Goal: Information Seeking & Learning: Check status

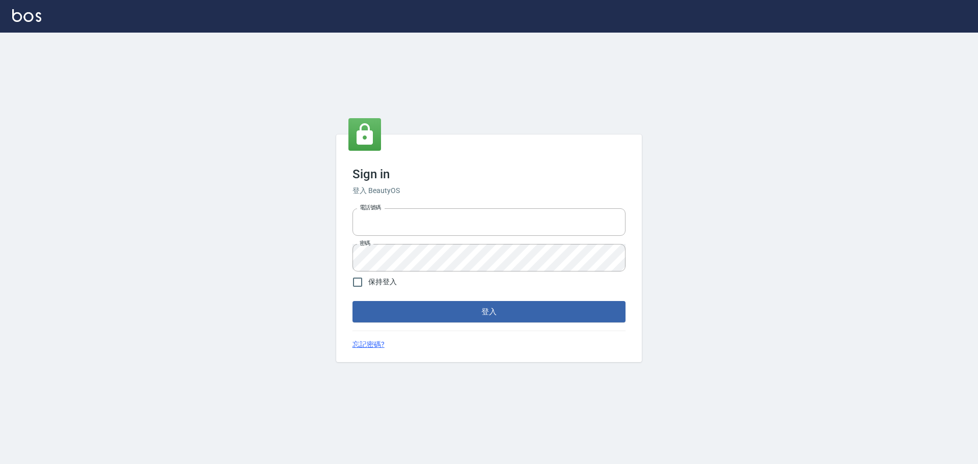
type input "0975350191"
click at [416, 323] on div "Sign in 登入 BeautyOS 電話號碼 [PHONE_NUMBER] 電話號碼 密碼 密碼 保持登入 登入 忘記密碼?" at bounding box center [489, 249] width 306 height 228
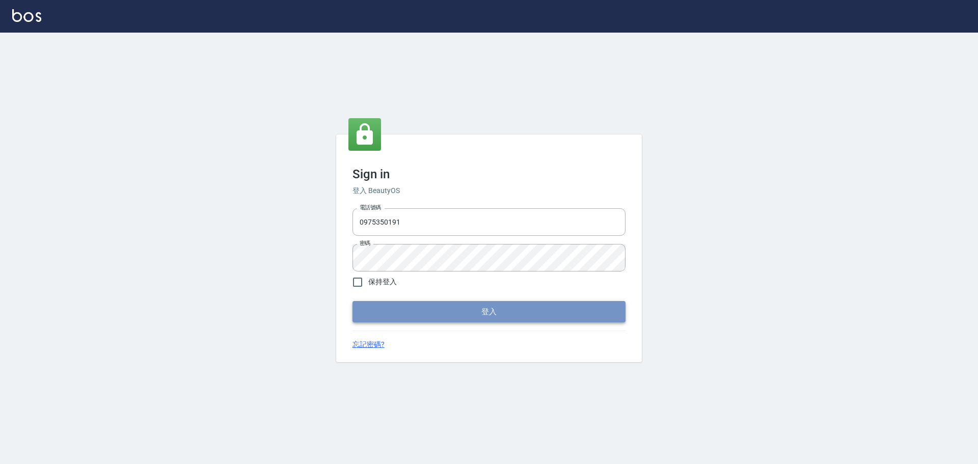
click at [418, 315] on button "登入" at bounding box center [489, 311] width 273 height 21
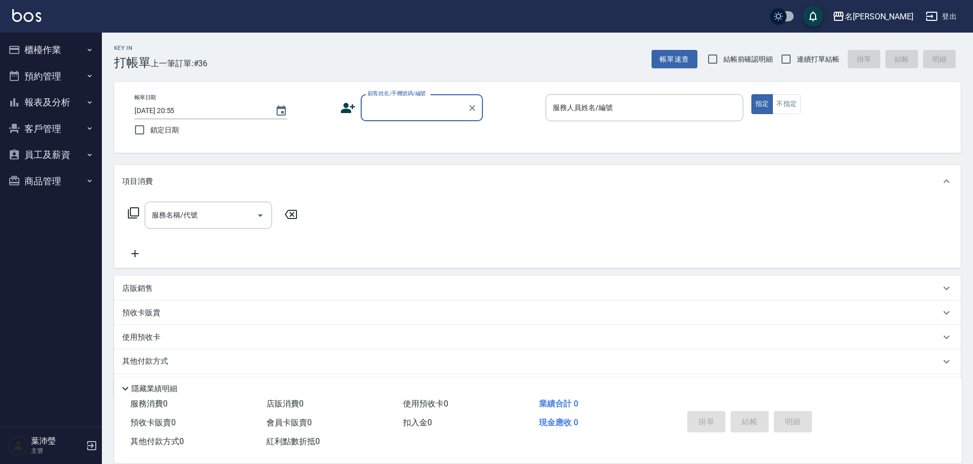
click at [57, 101] on button "報表及分析" at bounding box center [51, 102] width 94 height 26
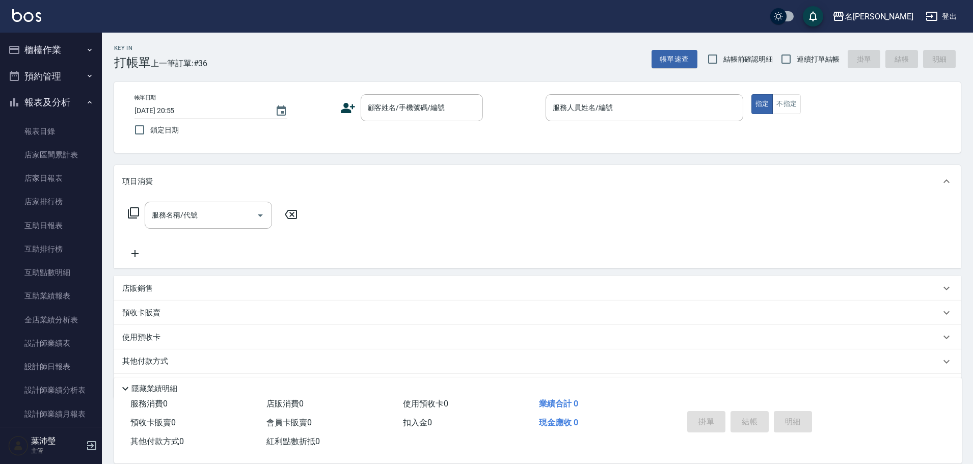
click at [35, 52] on button "櫃檯作業" at bounding box center [51, 50] width 94 height 26
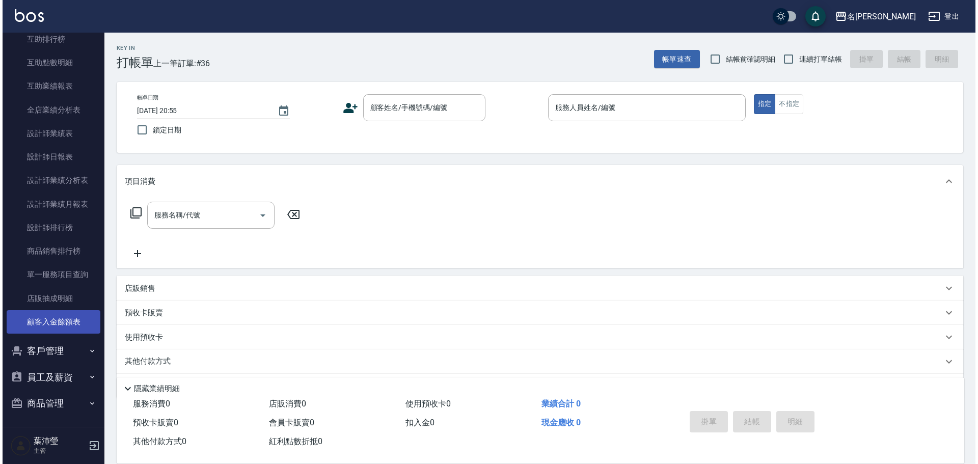
scroll to position [408, 0]
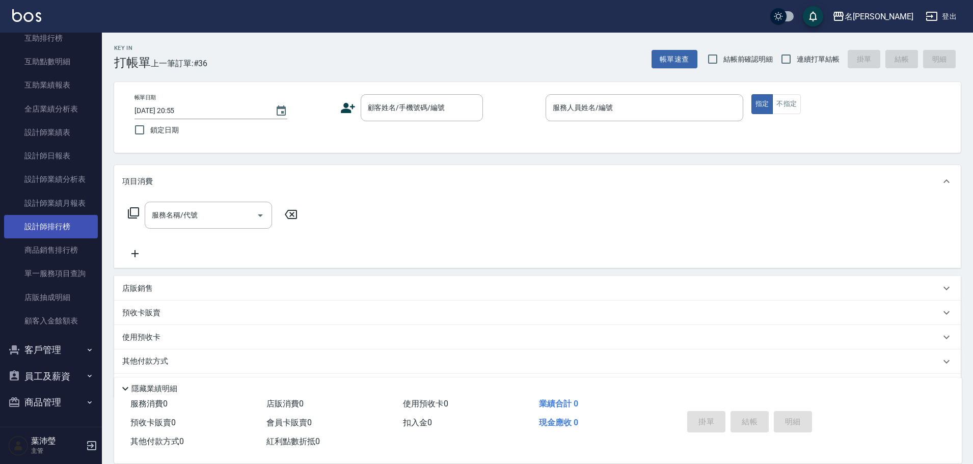
click at [40, 228] on link "設計師排行榜" at bounding box center [51, 226] width 94 height 23
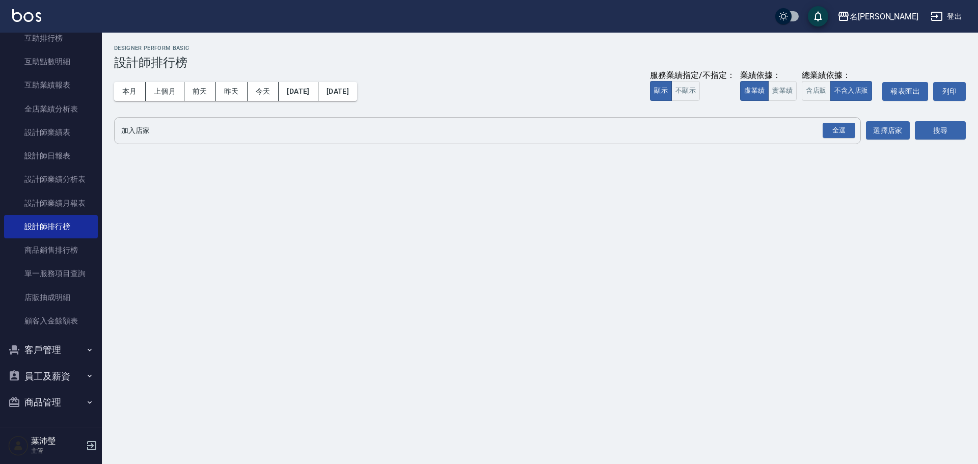
click at [277, 140] on div "全選 加入店家" at bounding box center [487, 130] width 747 height 27
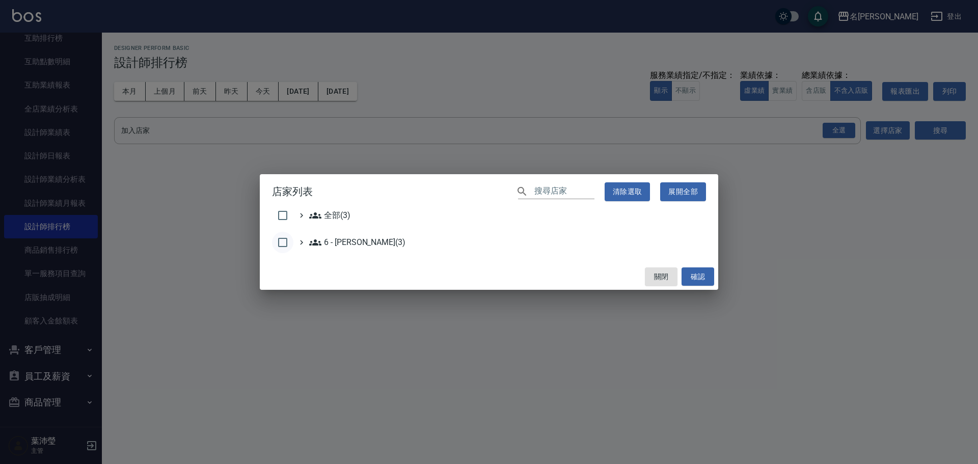
click at [286, 244] on input "checkbox" at bounding box center [282, 242] width 21 height 21
checkbox input "true"
click at [692, 269] on button "確認" at bounding box center [698, 277] width 33 height 19
checkbox input "false"
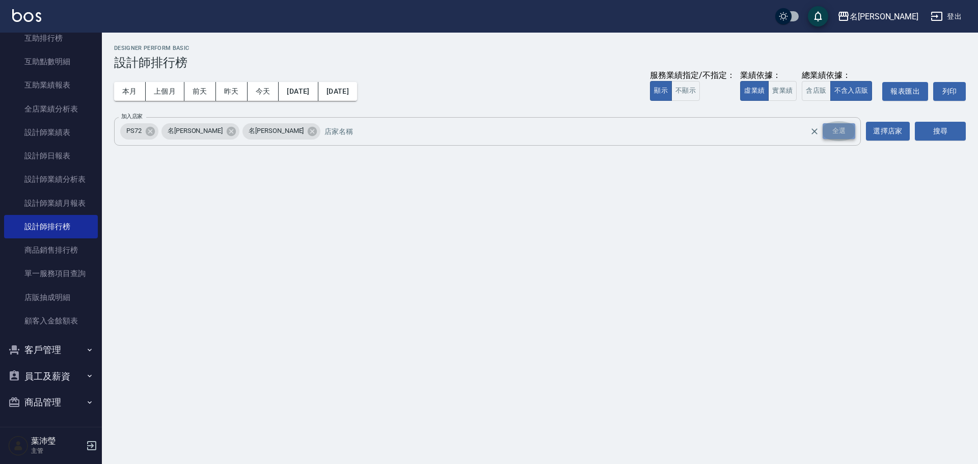
click at [849, 131] on div "全選" at bounding box center [839, 131] width 33 height 16
click at [937, 126] on button "搜尋" at bounding box center [940, 131] width 51 height 19
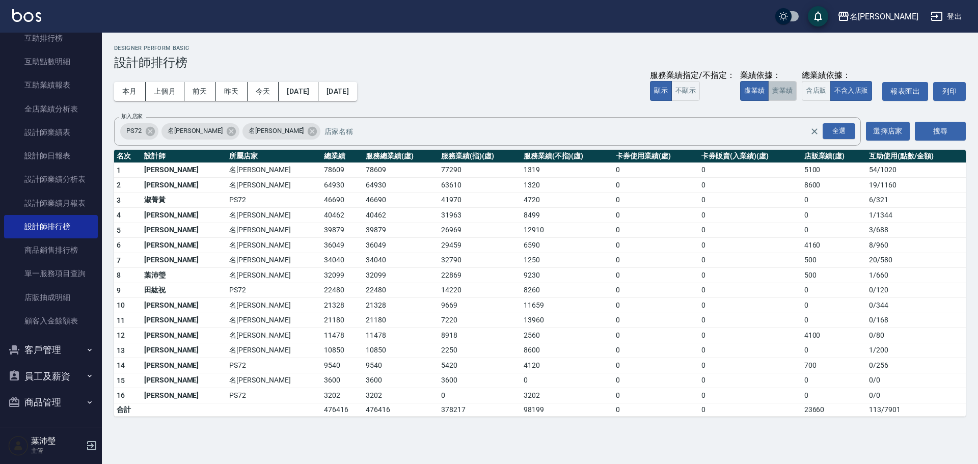
click at [780, 94] on button "實業績" at bounding box center [782, 91] width 29 height 20
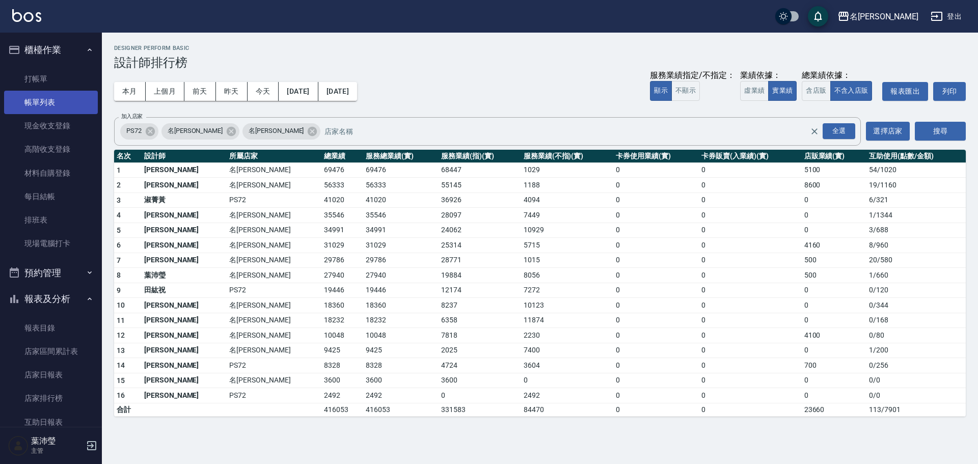
click at [40, 97] on link "帳單列表" at bounding box center [51, 102] width 94 height 23
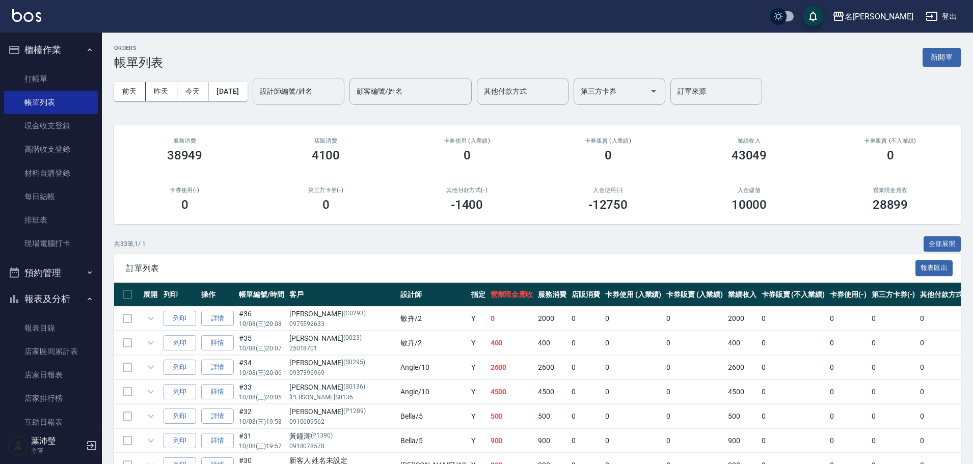
click at [298, 88] on div "設計師編號/姓名 設計師編號/姓名" at bounding box center [299, 91] width 92 height 27
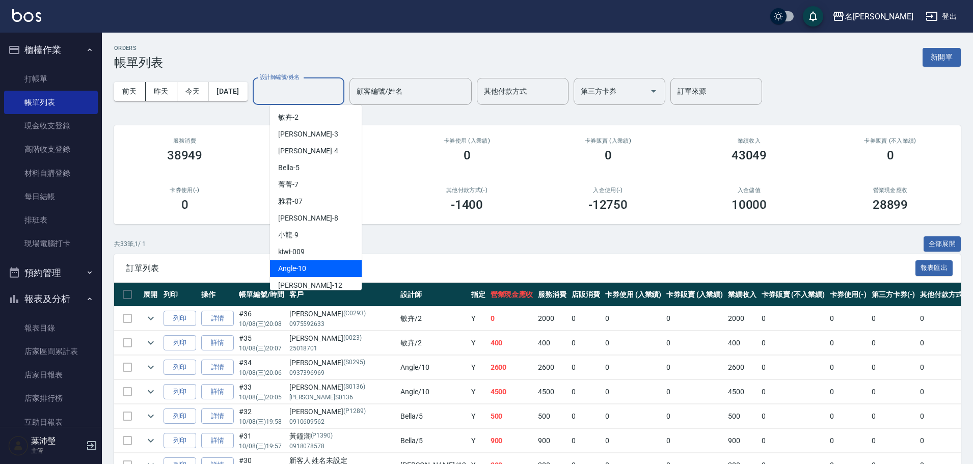
click at [309, 272] on div "Angle -10" at bounding box center [316, 268] width 92 height 17
type input "Angle-10"
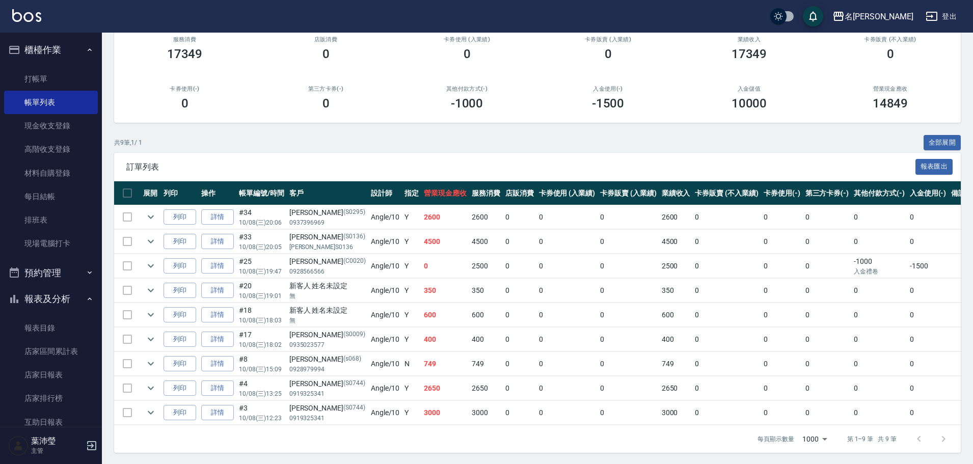
scroll to position [102, 0]
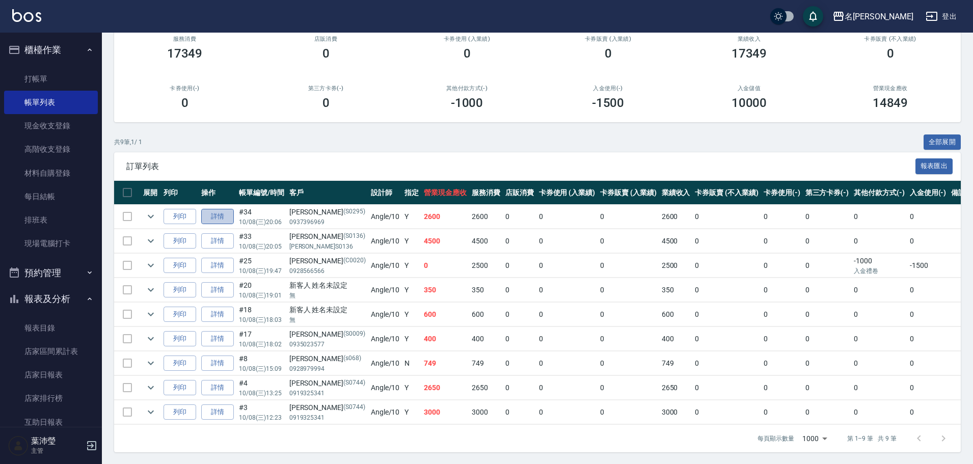
click at [221, 214] on link "詳情" at bounding box center [217, 217] width 33 height 16
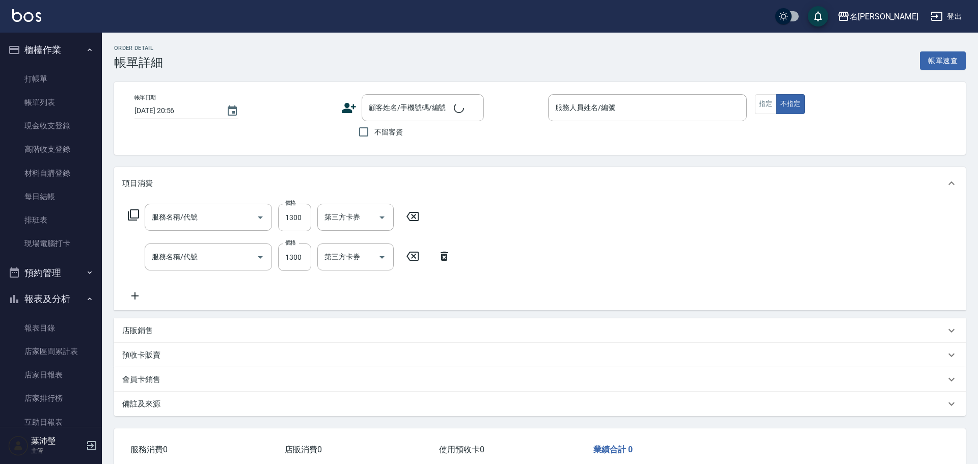
type input "[DATE] 20:06"
type input "Angle-10"
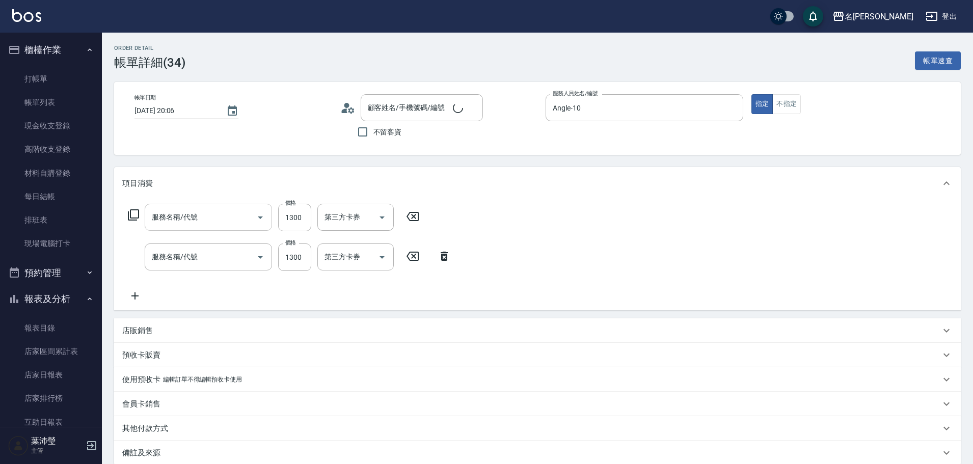
type input "[PERSON_NAME]/0937396969/S0295"
type input "燙髮(200)"
type input "染髮(400)"
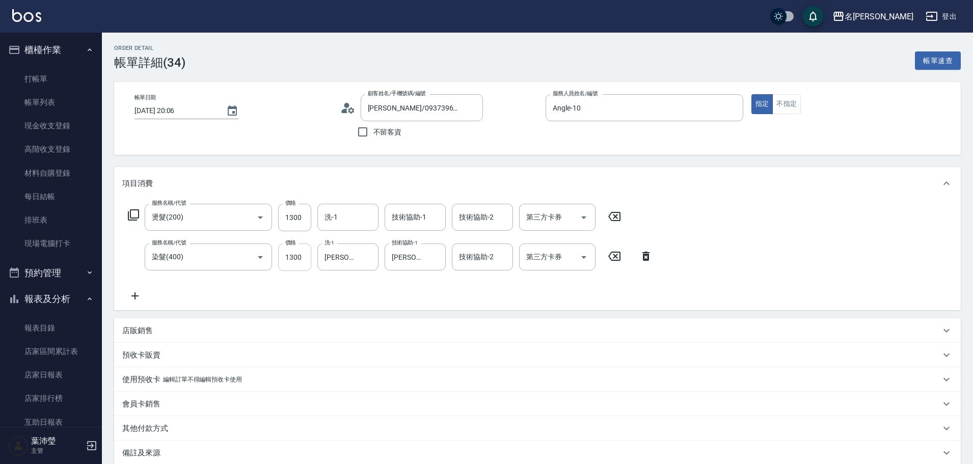
click at [299, 258] on input "1300" at bounding box center [294, 258] width 33 height 28
click at [335, 285] on div "服務名稱/代號 燙髮(200) 服務名稱/代號 價格 1300 價格 洗-1 洗-1 技術協助-1 技術協助-1 技術協助-2 技術協助-2 第三方卡券 第三…" at bounding box center [390, 253] width 537 height 98
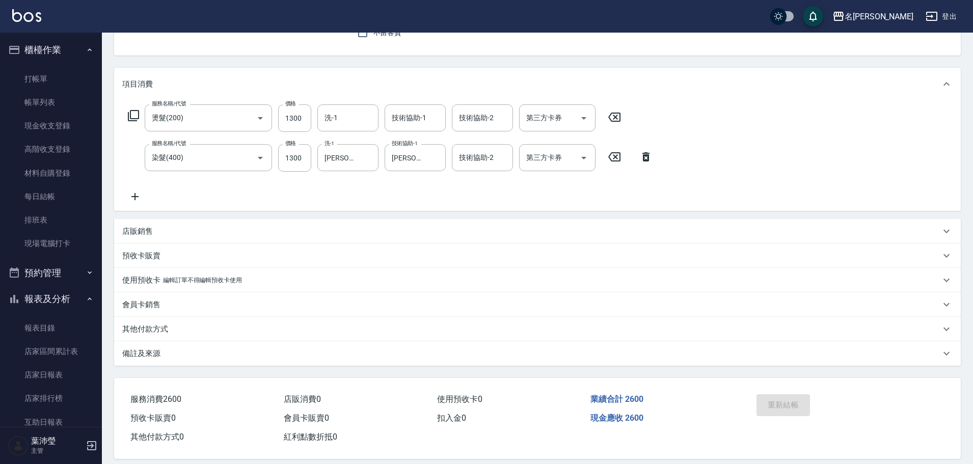
scroll to position [111, 0]
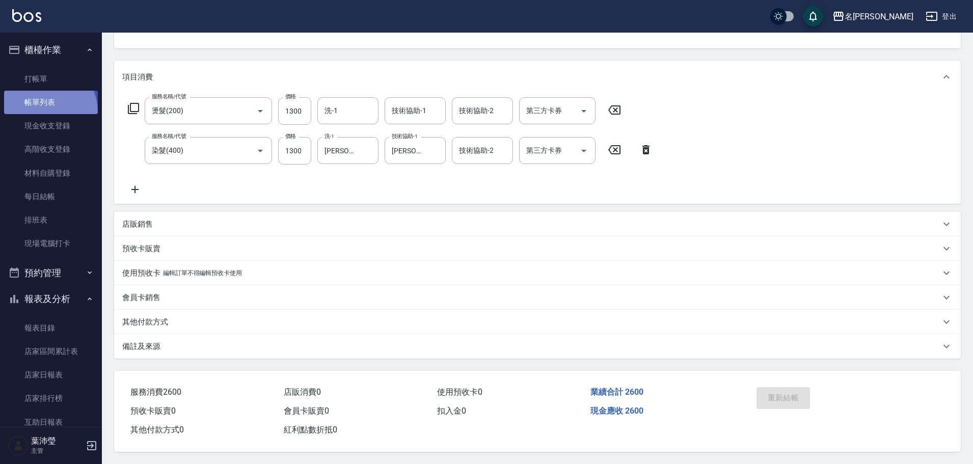
click at [39, 113] on link "帳單列表" at bounding box center [51, 102] width 94 height 23
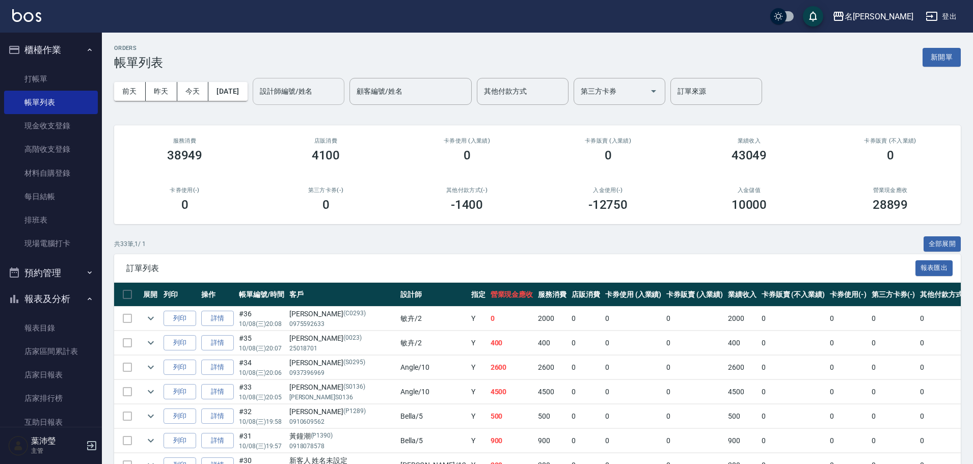
click at [282, 92] on input "設計師編號/姓名" at bounding box center [298, 92] width 83 height 18
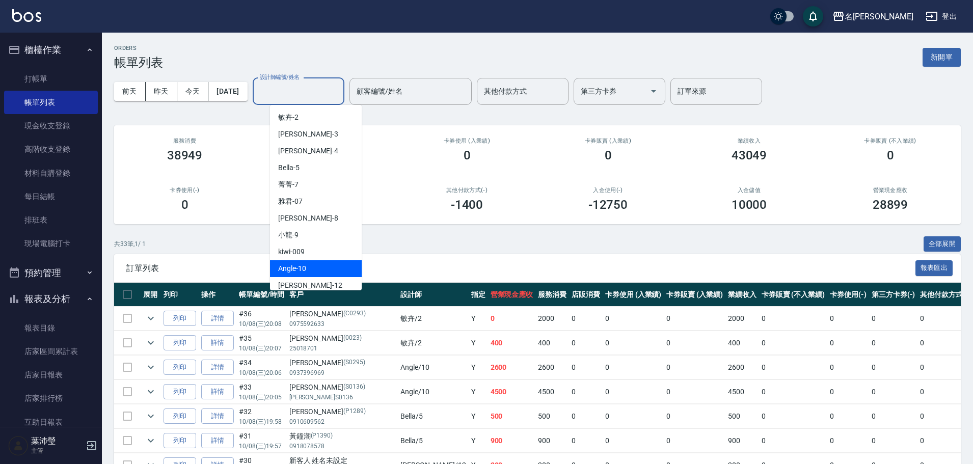
click at [340, 262] on div "Angle -10" at bounding box center [316, 268] width 92 height 17
type input "Angle-10"
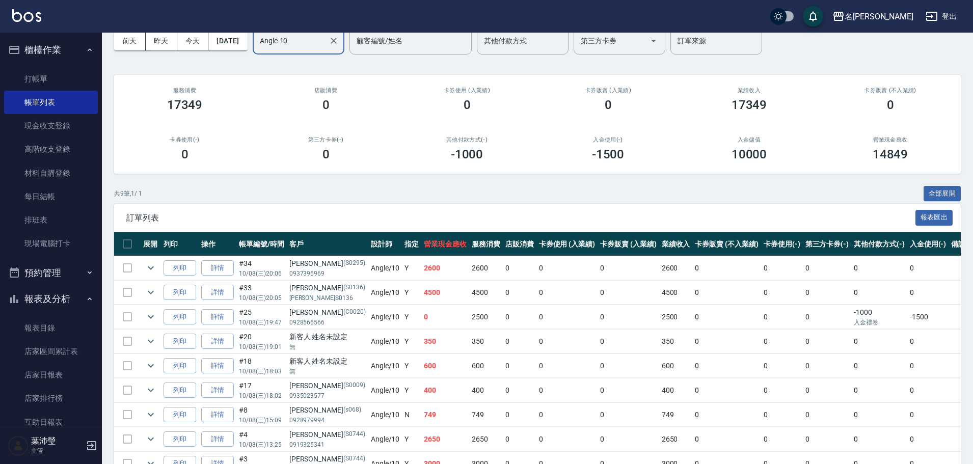
scroll to position [51, 0]
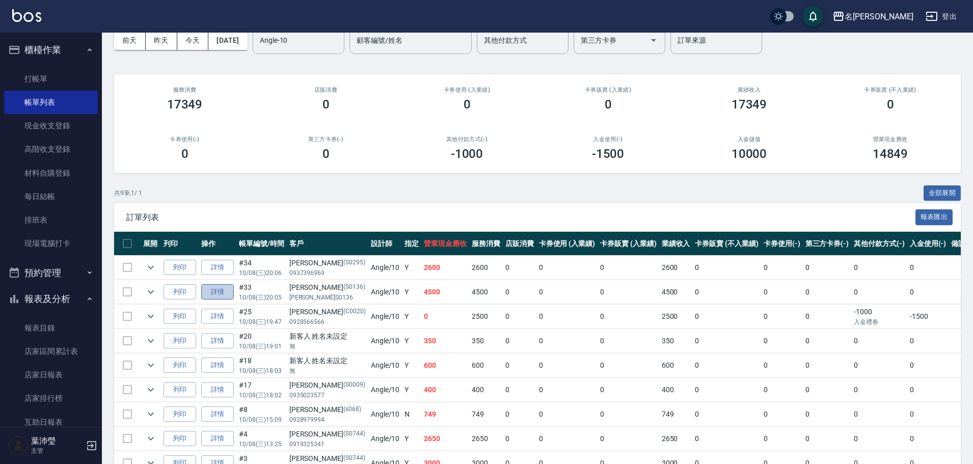
click at [224, 295] on link "詳情" at bounding box center [217, 292] width 33 height 16
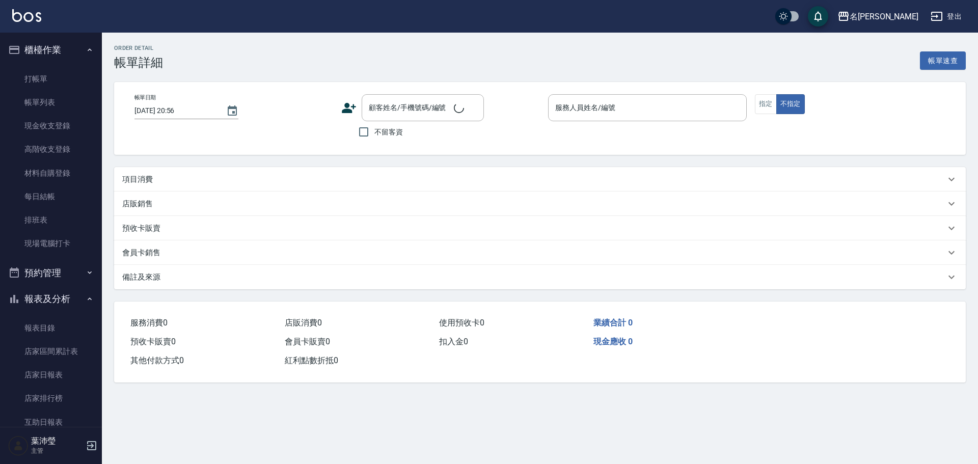
type input "[DATE] 20:05"
type input "Angle-10"
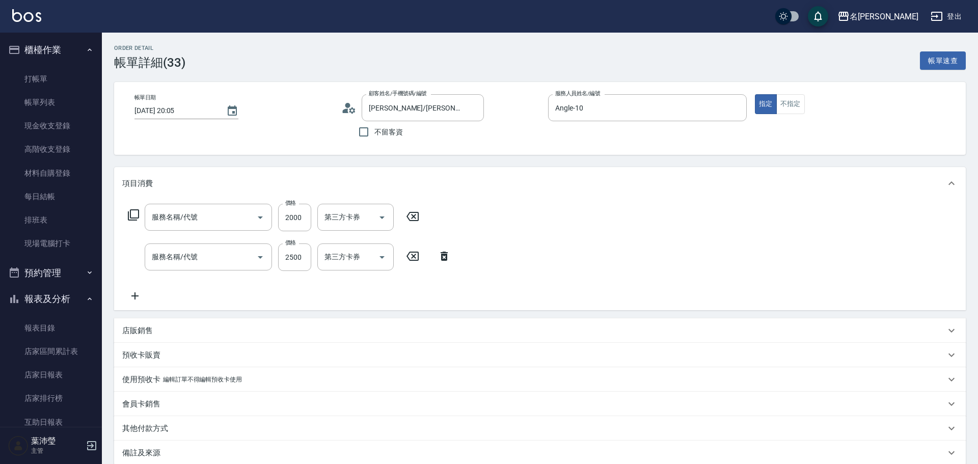
type input "[PERSON_NAME]/[PERSON_NAME]S0136/S0136"
type input "染髮(400)"
type input "燙髮(200)"
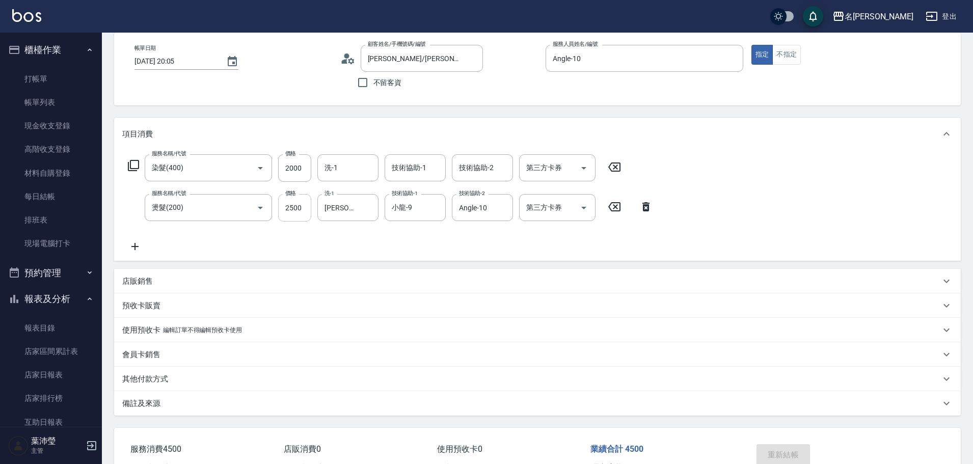
scroll to position [111, 0]
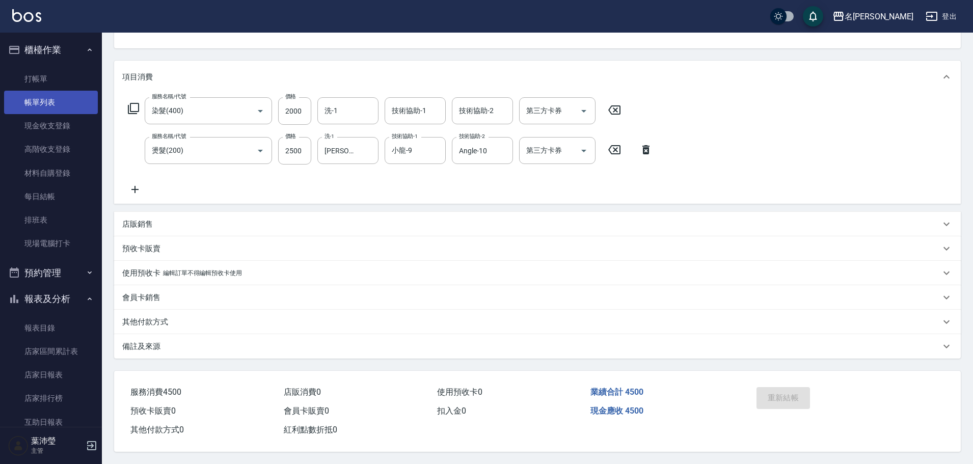
click at [44, 108] on link "帳單列表" at bounding box center [51, 102] width 94 height 23
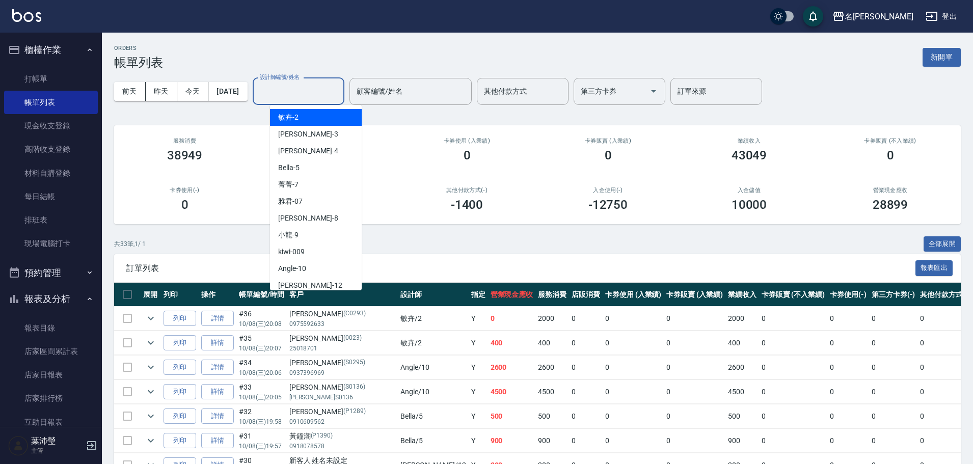
click at [284, 86] on input "設計師編號/姓名" at bounding box center [298, 92] width 83 height 18
click at [308, 266] on div "Angle -10" at bounding box center [316, 268] width 92 height 17
type input "Angle-10"
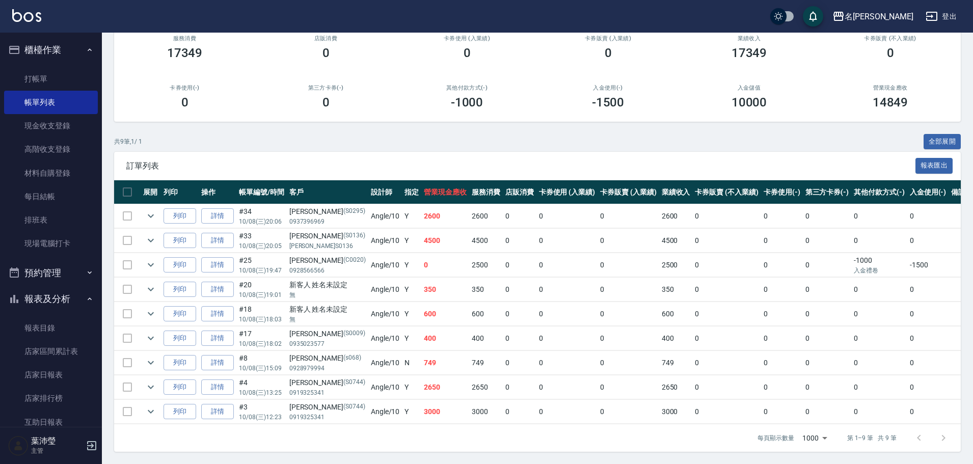
scroll to position [110, 0]
click at [221, 381] on link "詳情" at bounding box center [217, 388] width 33 height 16
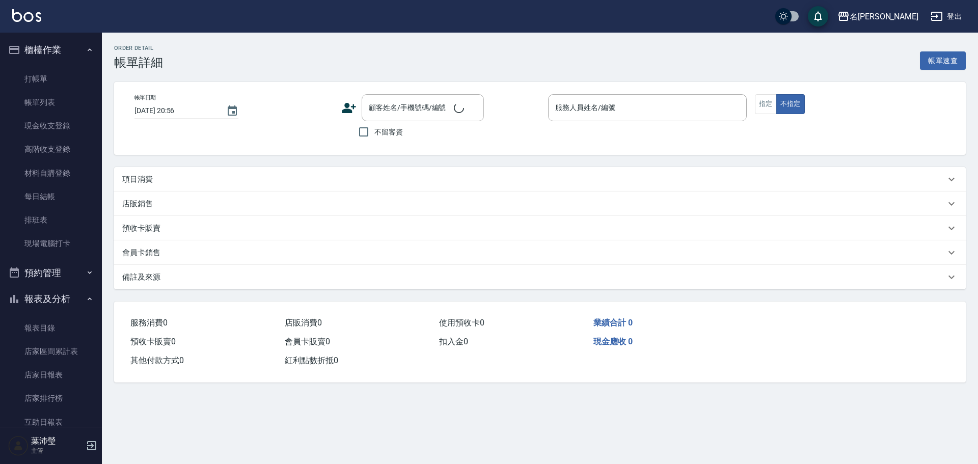
type input "[DATE] 13:25"
type input "Angle-10"
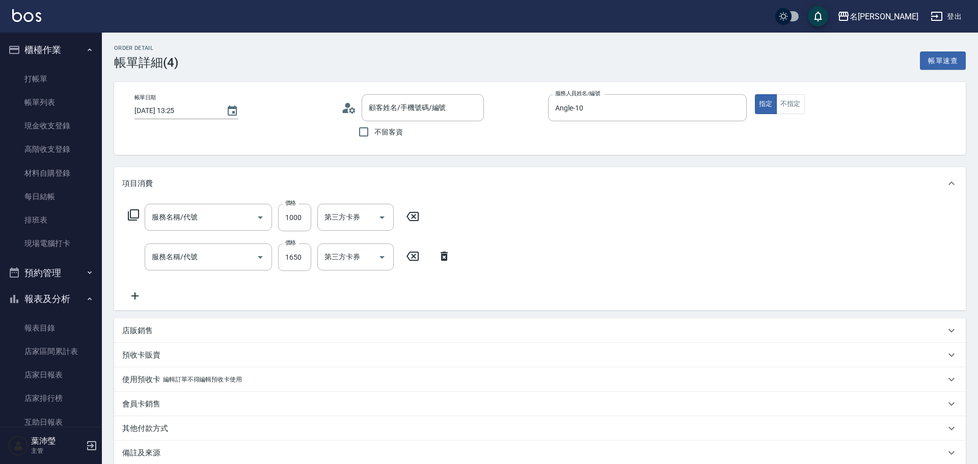
type input "[PERSON_NAME]/0919325341/S0744"
type input "結構2劑護髮(單次)(602)"
type input "染髮(400)"
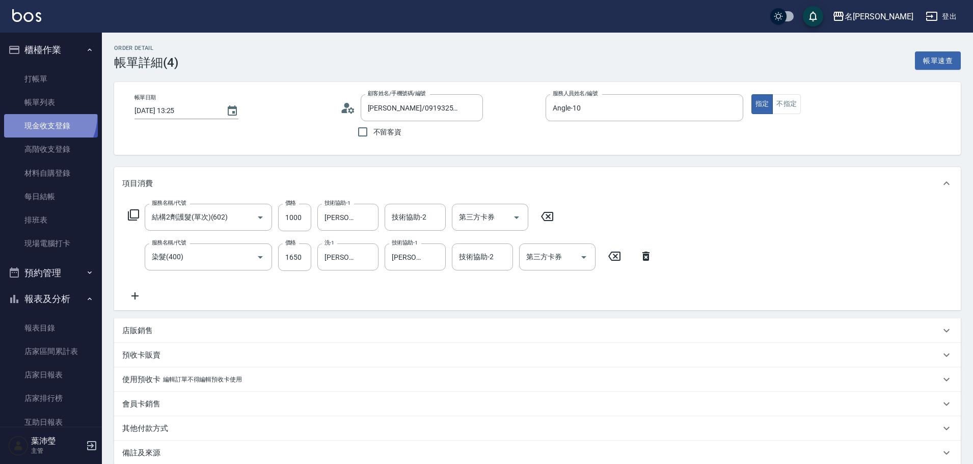
click at [36, 116] on link "現金收支登錄" at bounding box center [51, 125] width 94 height 23
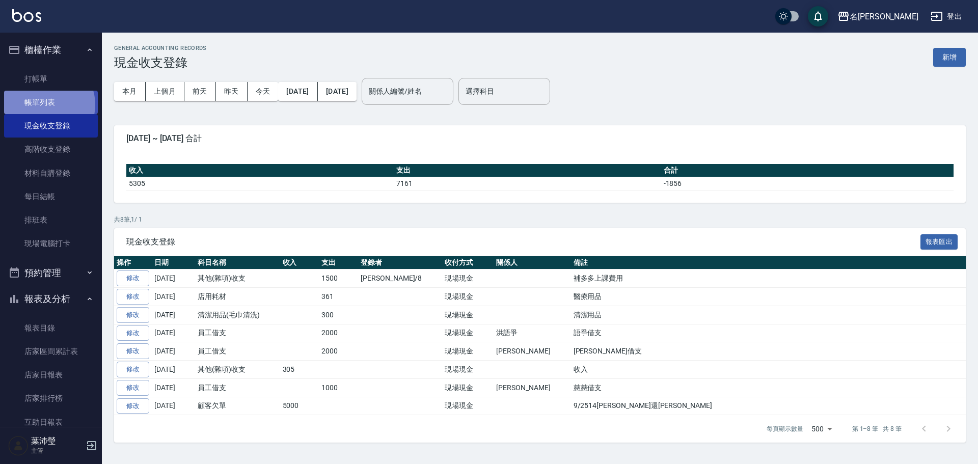
click at [46, 105] on link "帳單列表" at bounding box center [51, 102] width 94 height 23
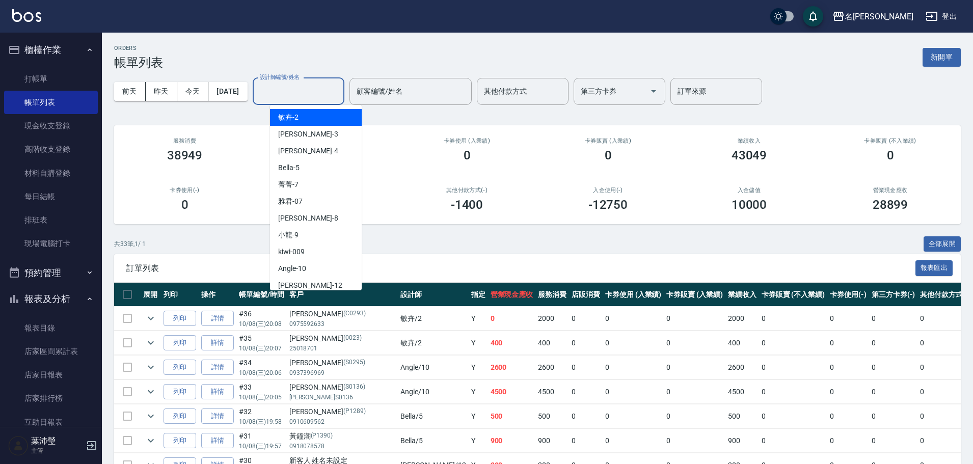
click at [334, 95] on input "設計師編號/姓名" at bounding box center [298, 92] width 83 height 18
click at [339, 268] on div "Angle -10" at bounding box center [316, 268] width 92 height 17
type input "Angle-10"
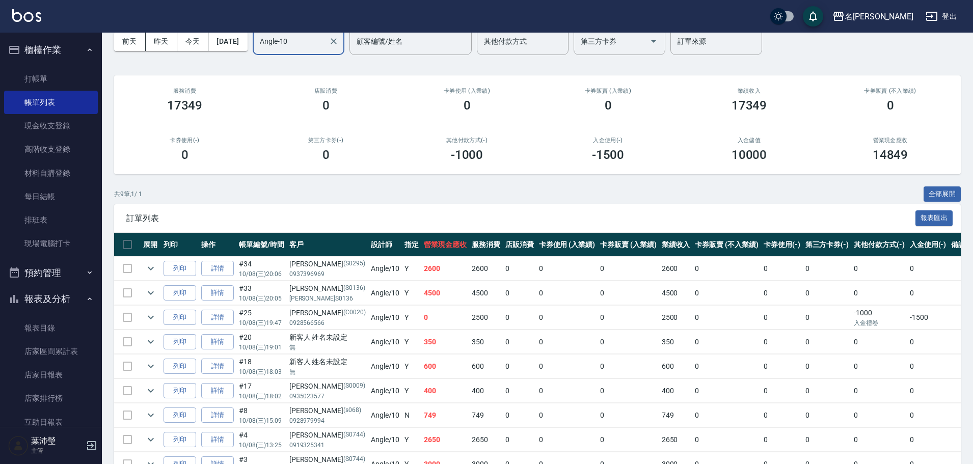
scroll to position [110, 0]
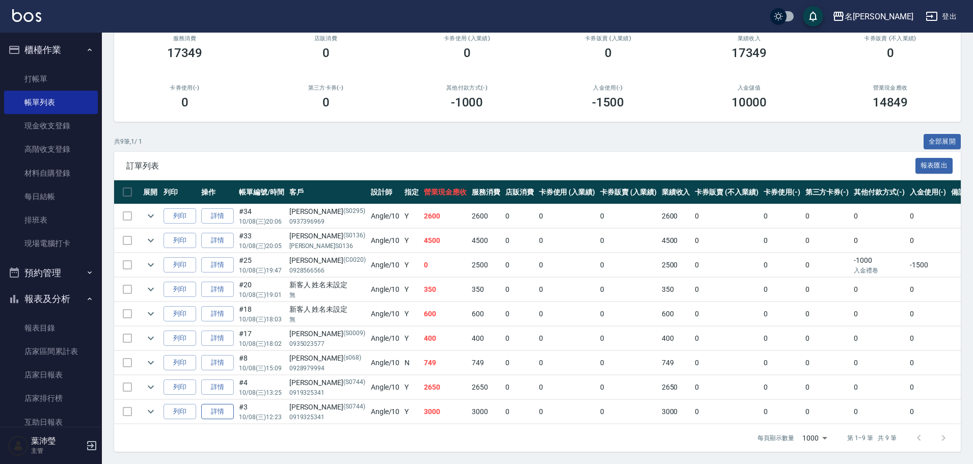
click at [220, 404] on link "詳情" at bounding box center [217, 412] width 33 height 16
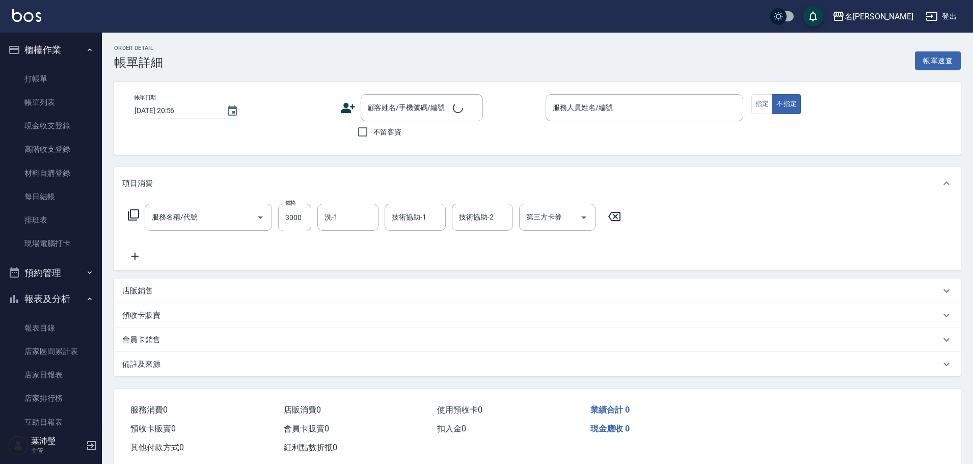
type input "[DATE] 12:23"
type input "Angle-10"
type input "染髮(400)"
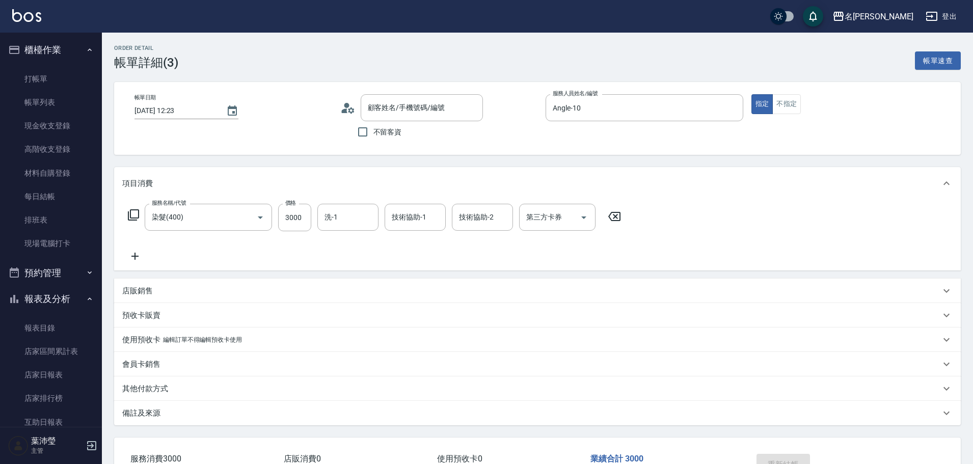
type input "[PERSON_NAME]/0919325341/S0744"
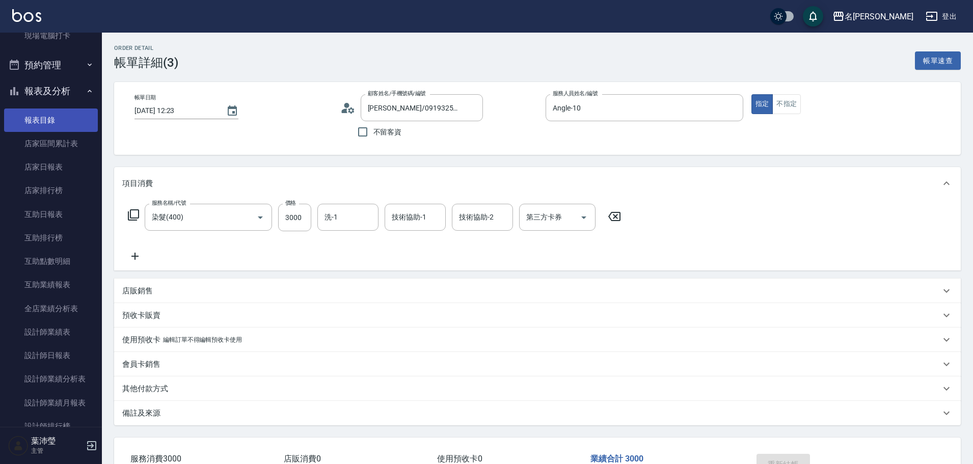
scroll to position [357, 0]
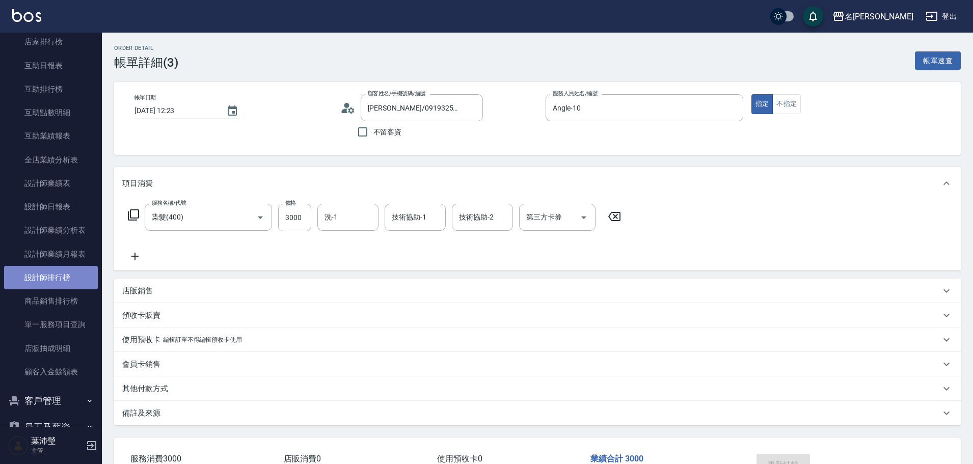
click at [58, 274] on link "設計師排行榜" at bounding box center [51, 277] width 94 height 23
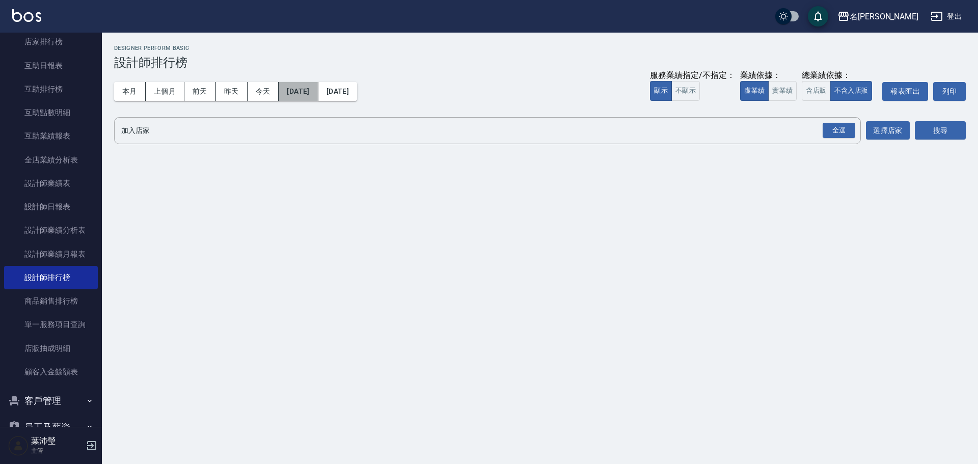
click at [315, 91] on button "[DATE]" at bounding box center [298, 91] width 39 height 19
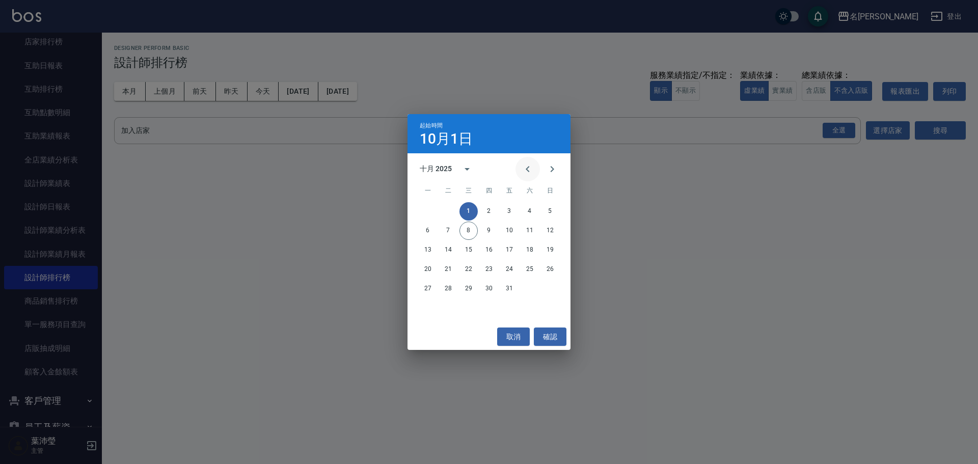
click at [529, 168] on icon "Previous month" at bounding box center [528, 169] width 12 height 12
click at [528, 252] on button "20" at bounding box center [530, 250] width 18 height 18
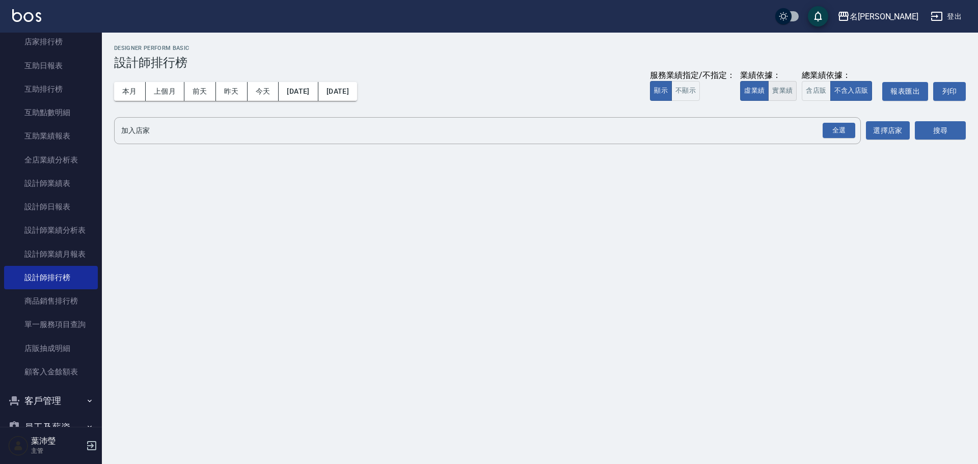
click at [786, 90] on button "實業績" at bounding box center [782, 91] width 29 height 20
click at [829, 137] on div "全選" at bounding box center [839, 131] width 33 height 16
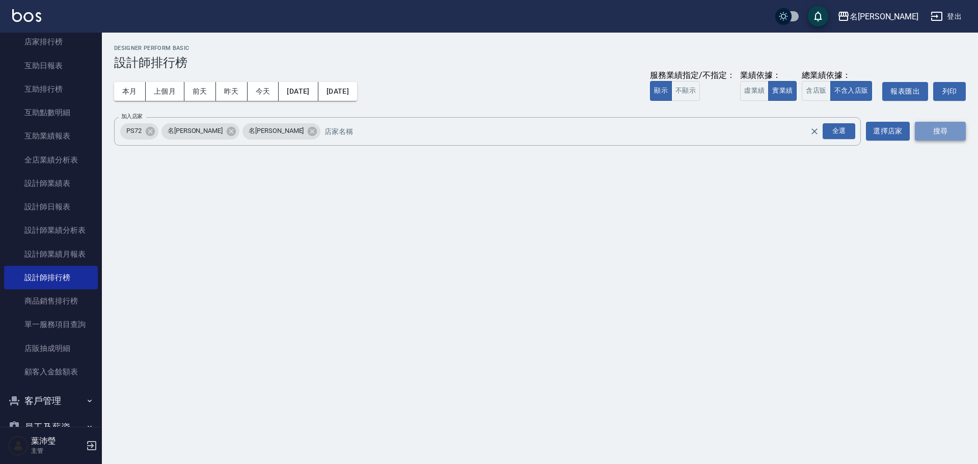
click at [934, 128] on button "搜尋" at bounding box center [940, 131] width 51 height 19
